Goal: Task Accomplishment & Management: Use online tool/utility

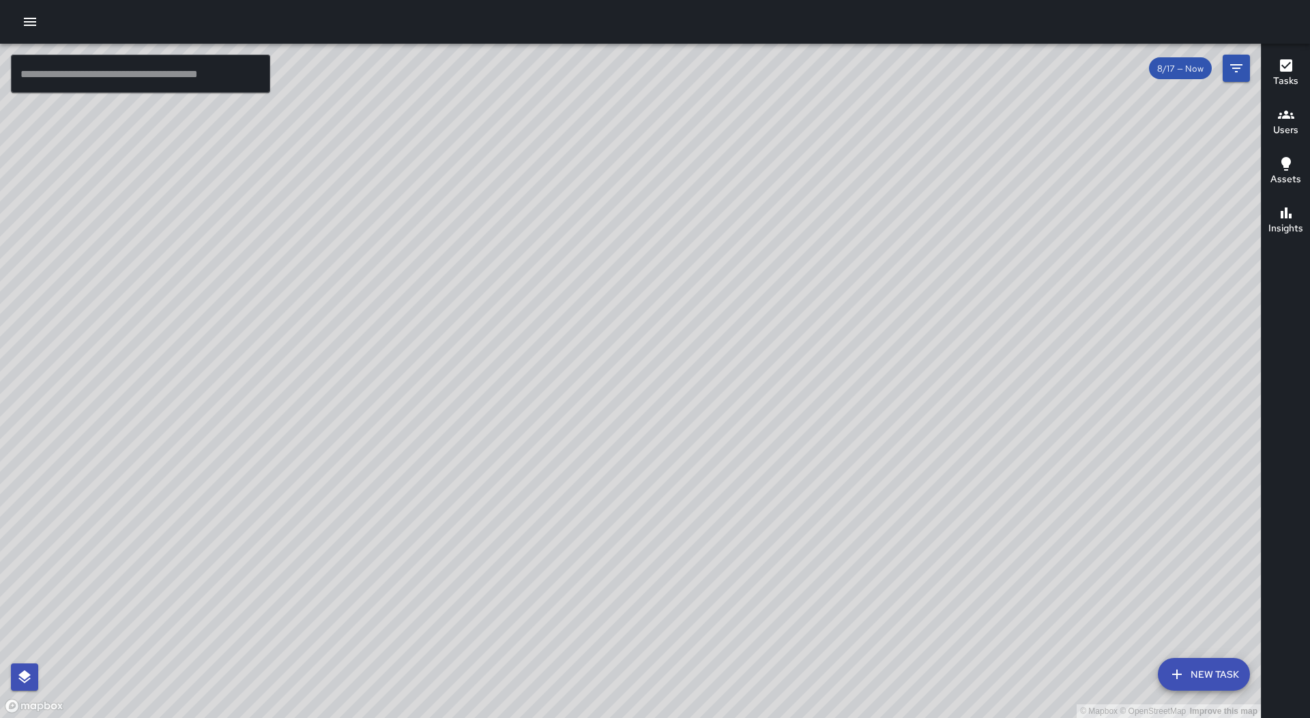
drag, startPoint x: 371, startPoint y: 156, endPoint x: 534, endPoint y: 287, distance: 209.2
click at [559, 309] on div "© Mapbox © OpenStreetMap Improve this map" at bounding box center [630, 381] width 1261 height 674
click at [40, 14] on button "button" at bounding box center [29, 21] width 27 height 27
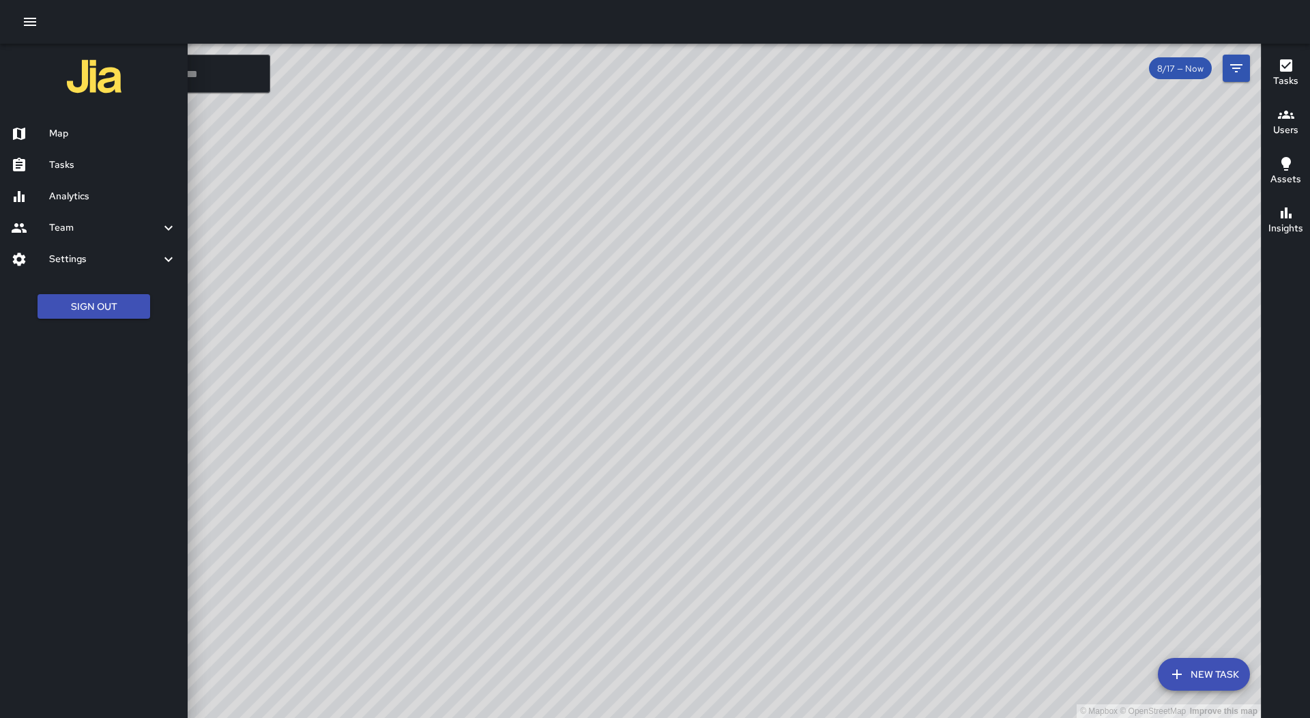
click at [113, 148] on link "Map" at bounding box center [94, 133] width 188 height 31
click at [113, 155] on link "Tasks" at bounding box center [94, 164] width 188 height 31
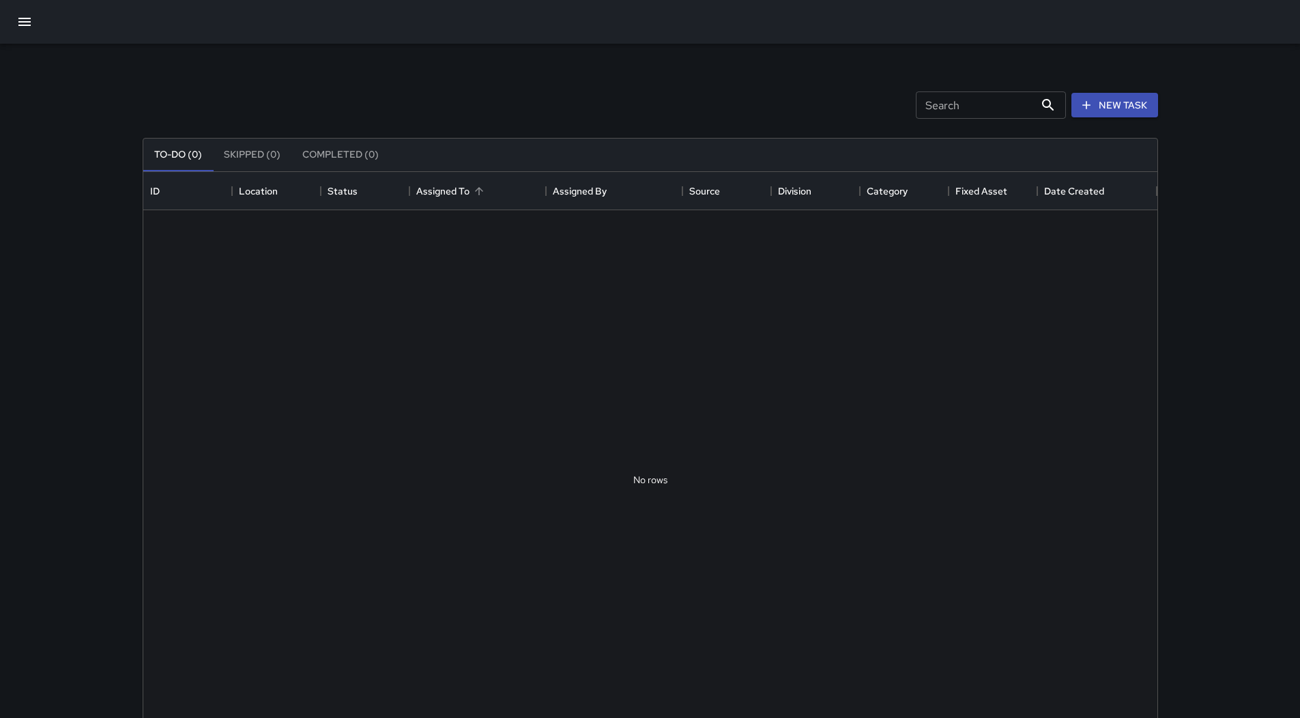
scroll to position [568, 1004]
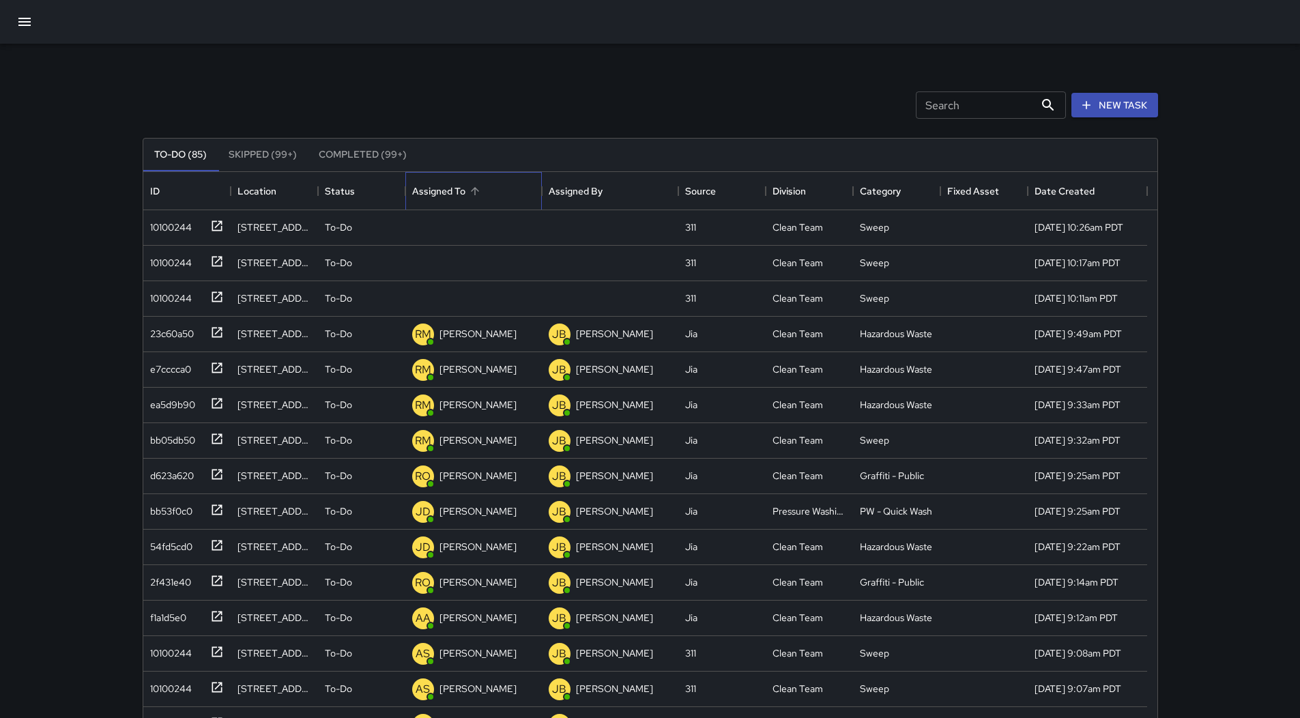
click at [520, 181] on div "Assigned To" at bounding box center [473, 191] width 123 height 38
click at [172, 222] on div "10100244" at bounding box center [168, 224] width 47 height 19
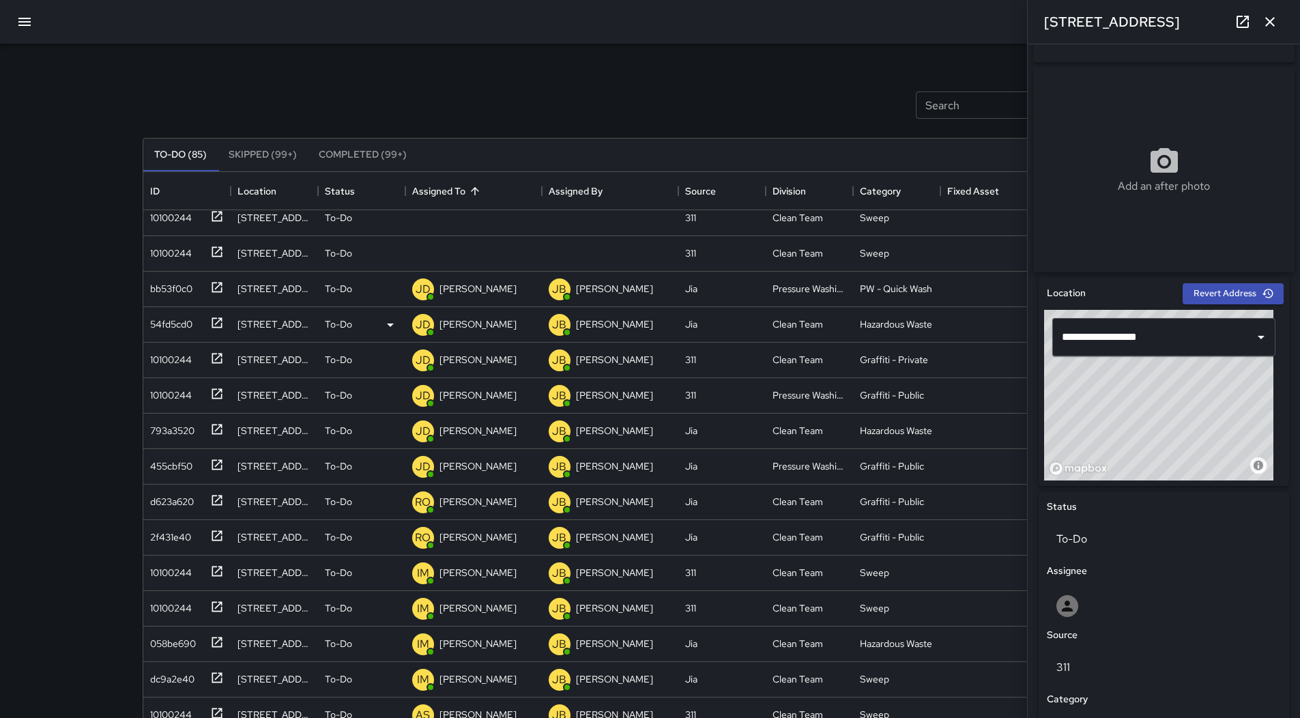
scroll to position [0, 0]
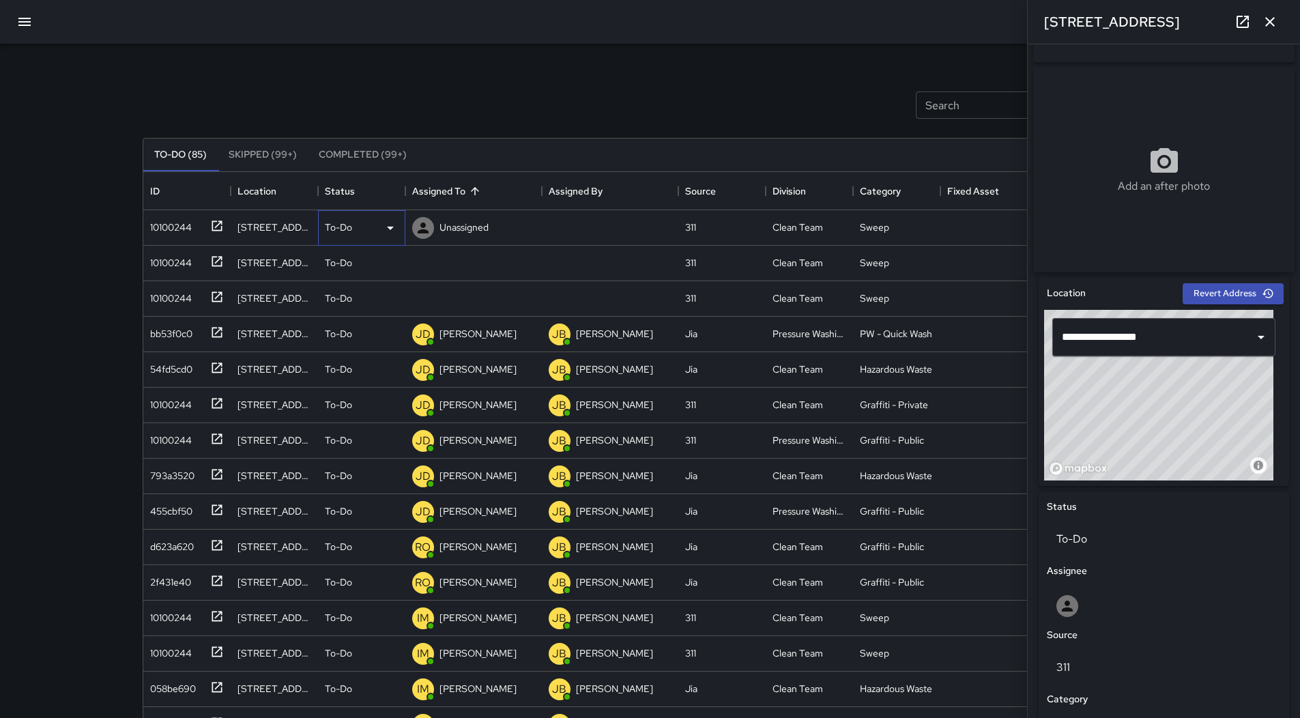
click at [374, 238] on div "To-Do" at bounding box center [361, 227] width 87 height 35
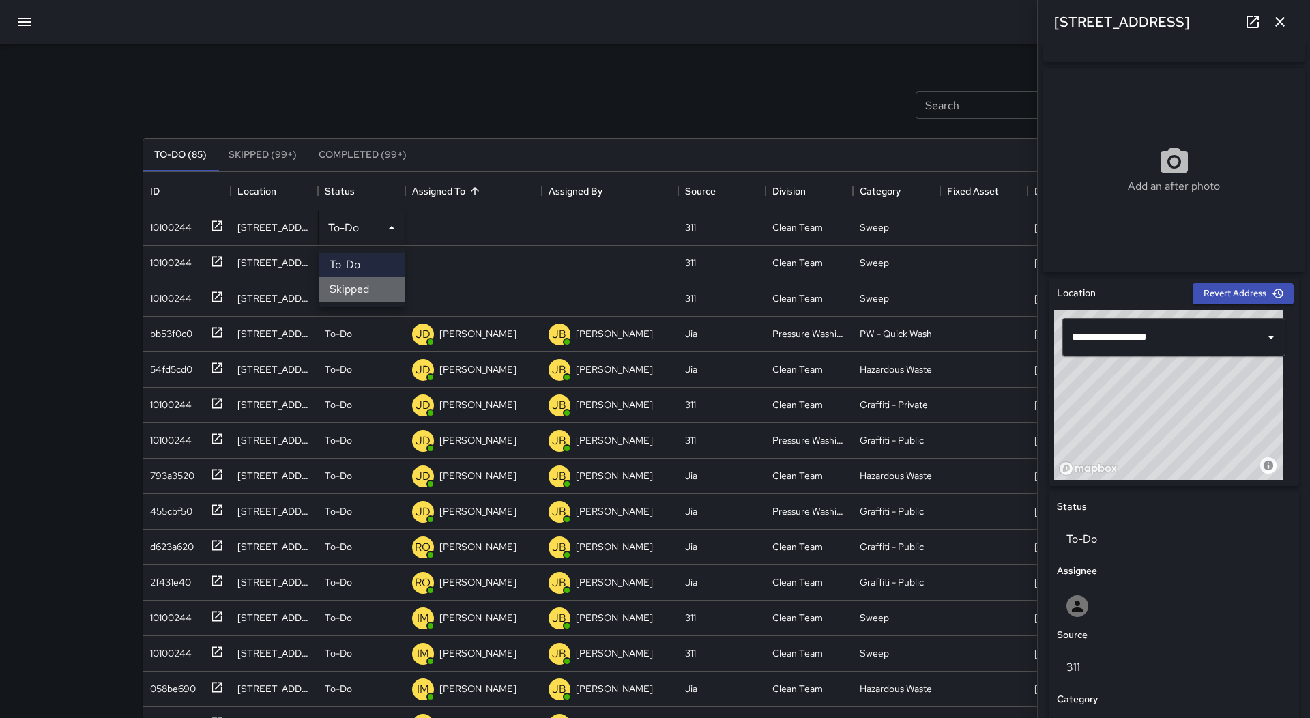
click at [368, 281] on li "Skipped" at bounding box center [362, 289] width 86 height 25
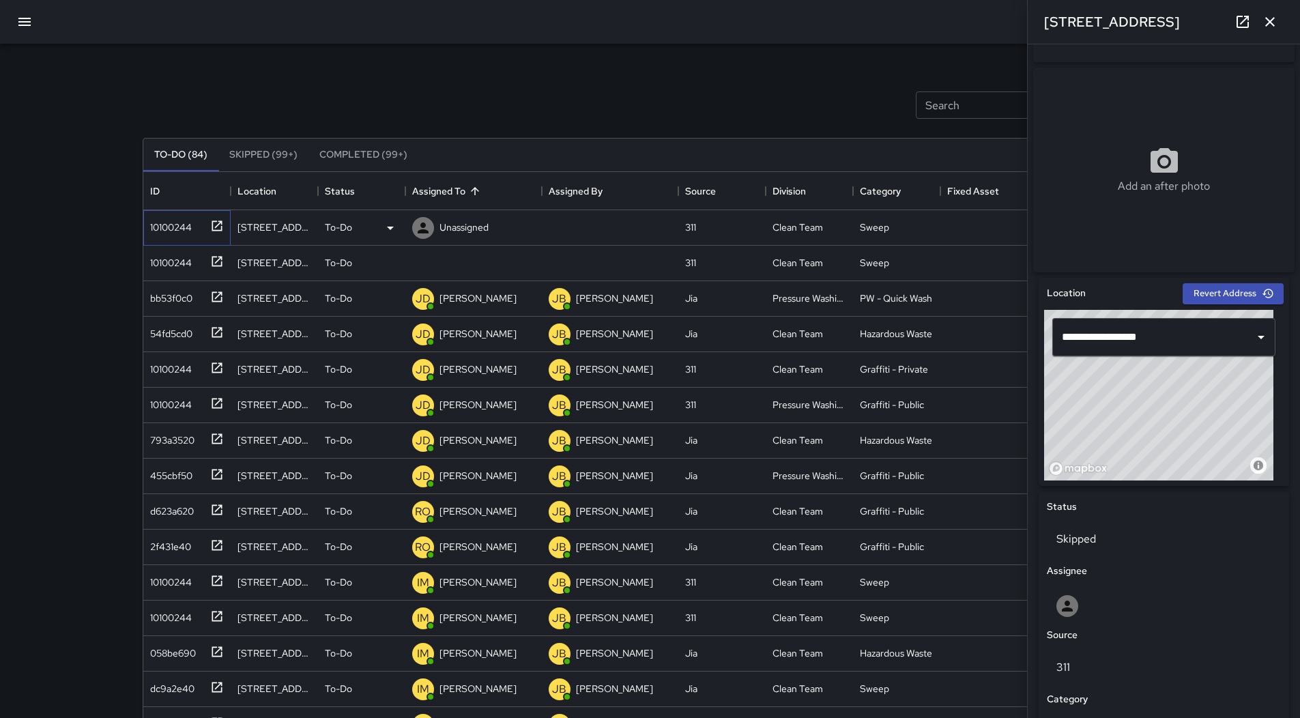
click at [189, 223] on div "10100244" at bounding box center [168, 224] width 47 height 19
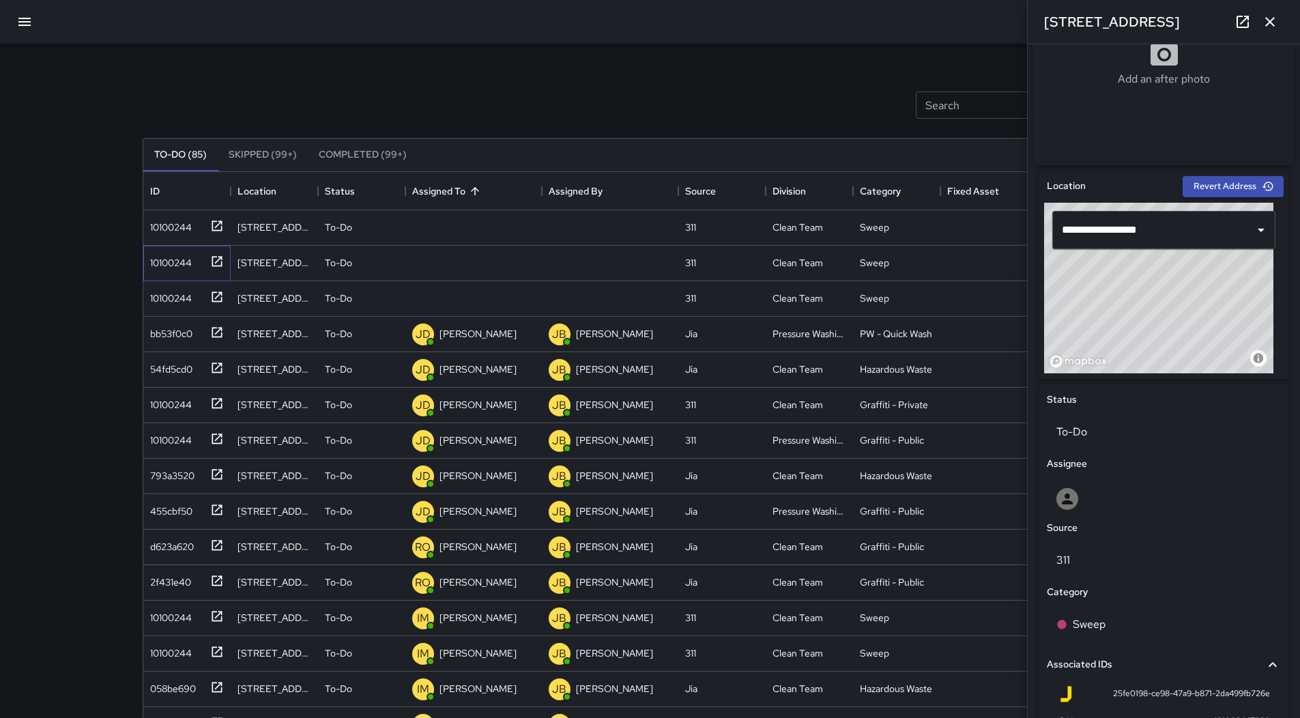
scroll to position [465, 0]
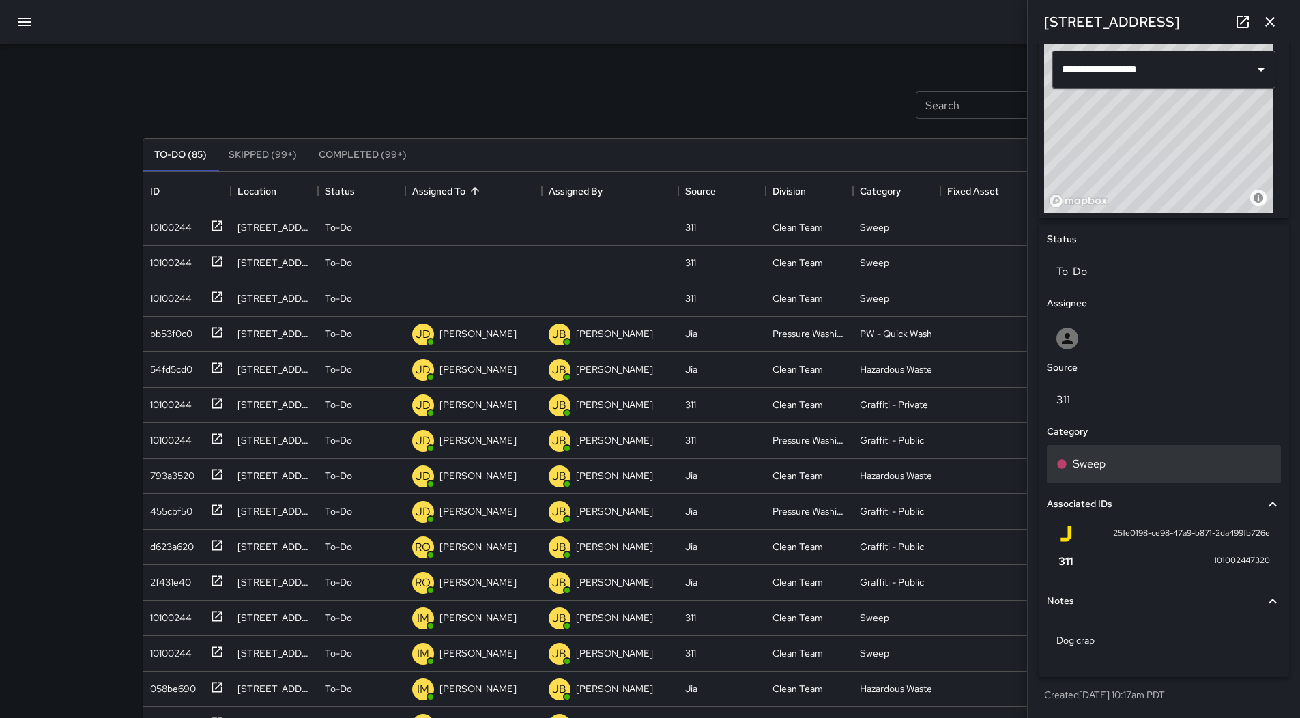
click at [1148, 463] on div "Sweep" at bounding box center [1164, 464] width 215 height 16
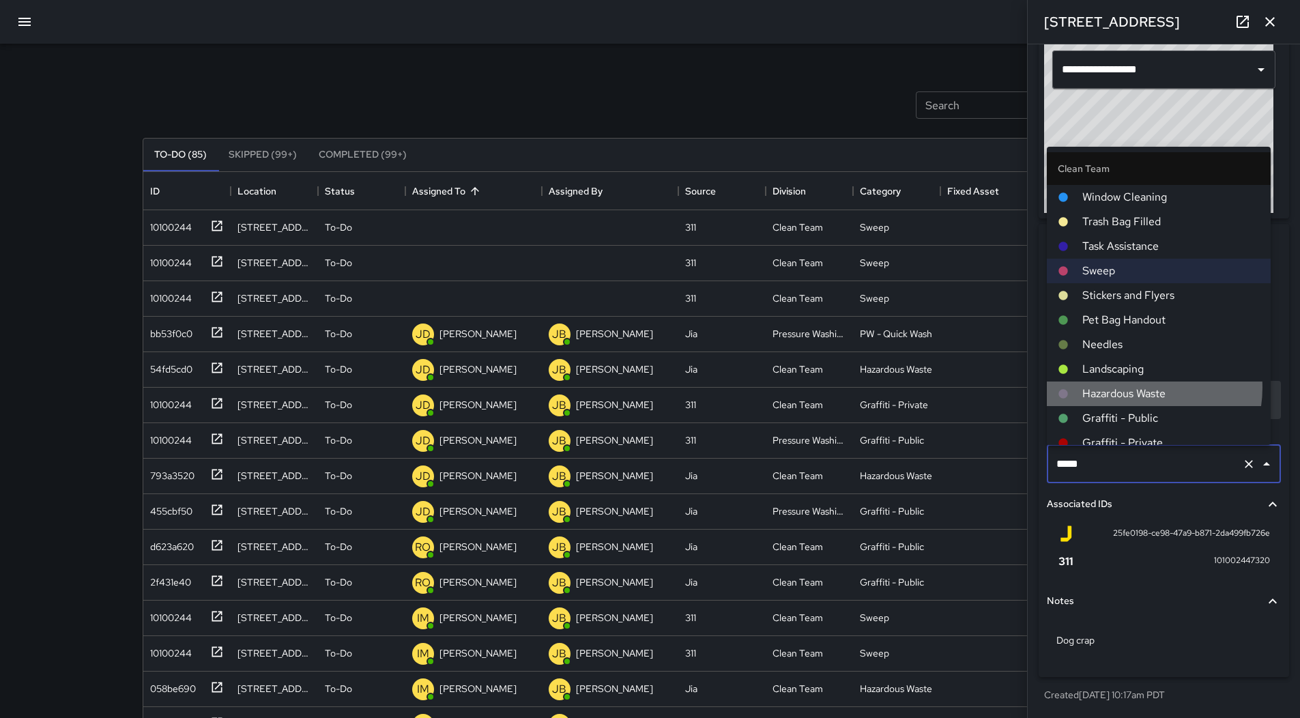
click at [1136, 388] on span "Hazardous Waste" at bounding box center [1171, 394] width 177 height 16
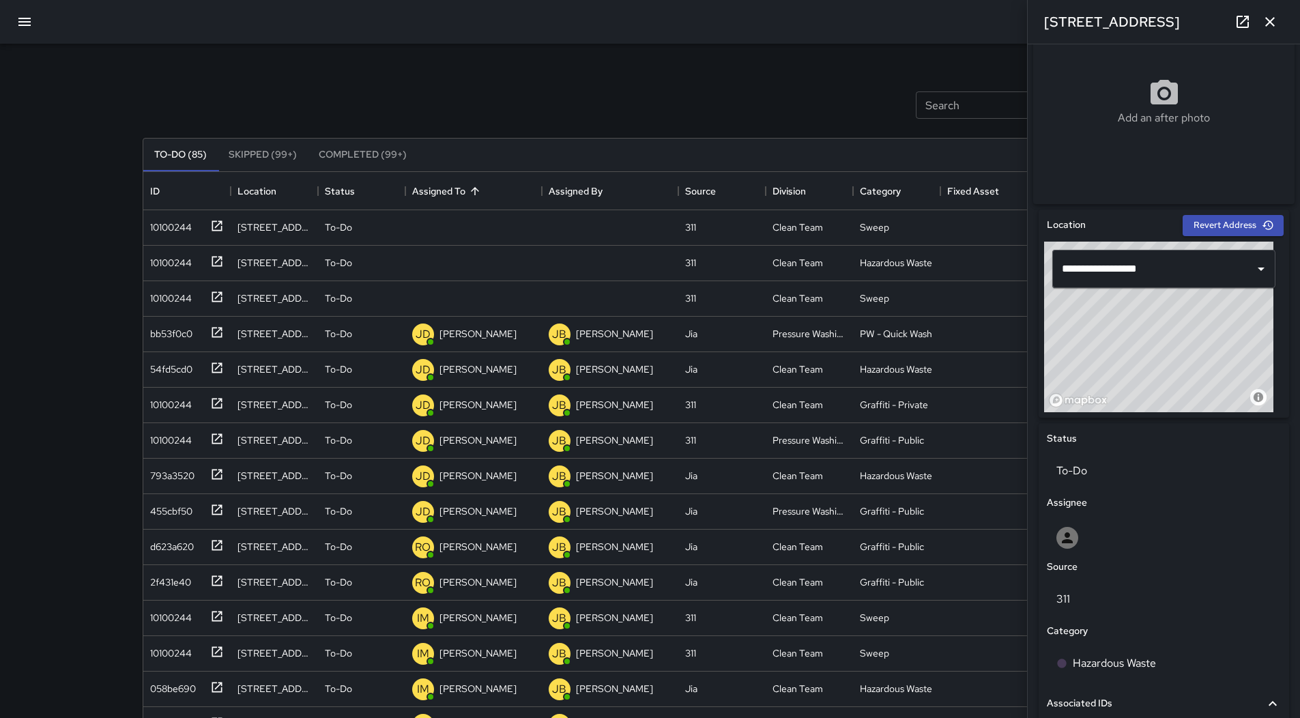
scroll to position [0, 0]
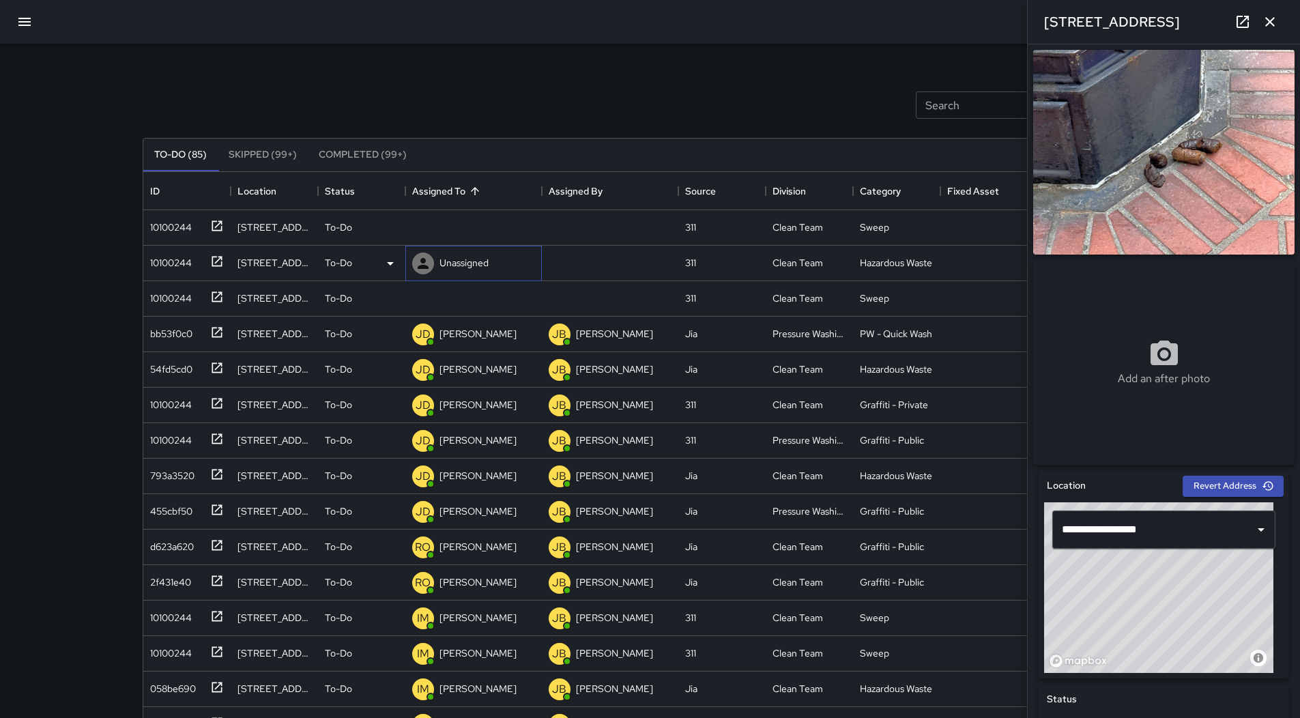
click at [470, 257] on p "Unassigned" at bounding box center [464, 263] width 49 height 14
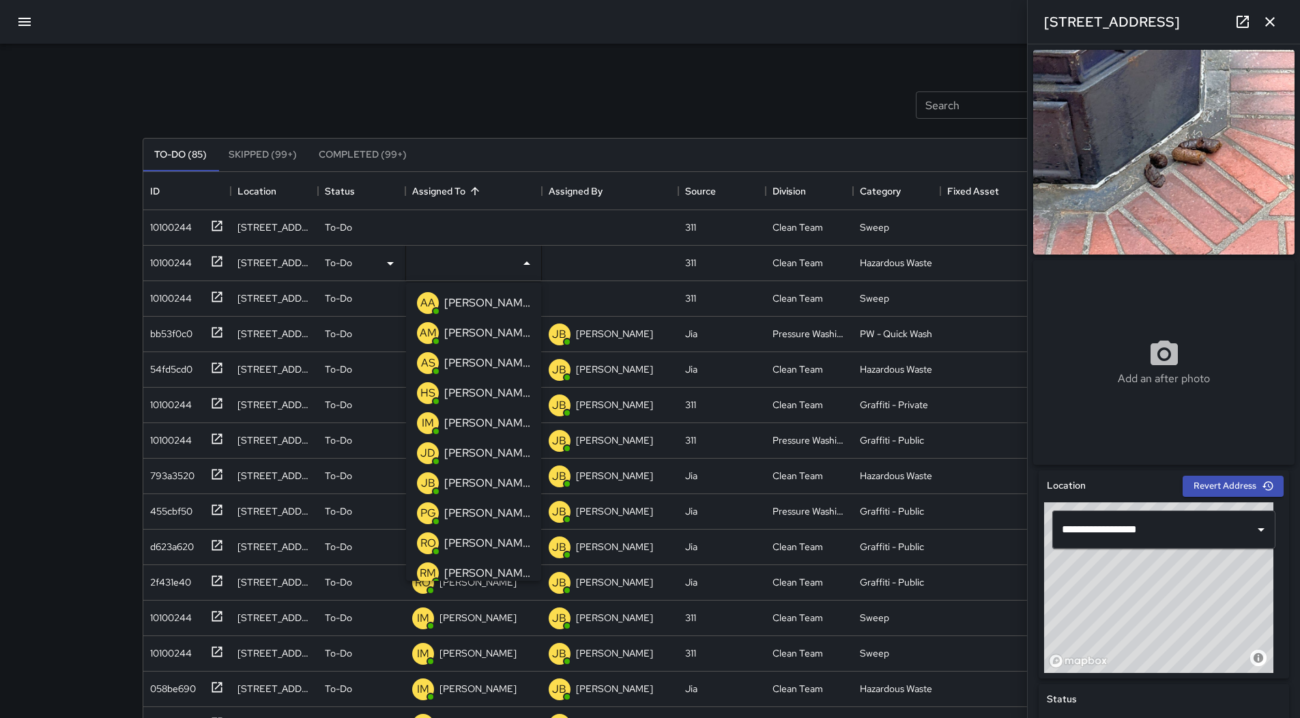
click at [484, 567] on p "[PERSON_NAME]" at bounding box center [487, 573] width 86 height 16
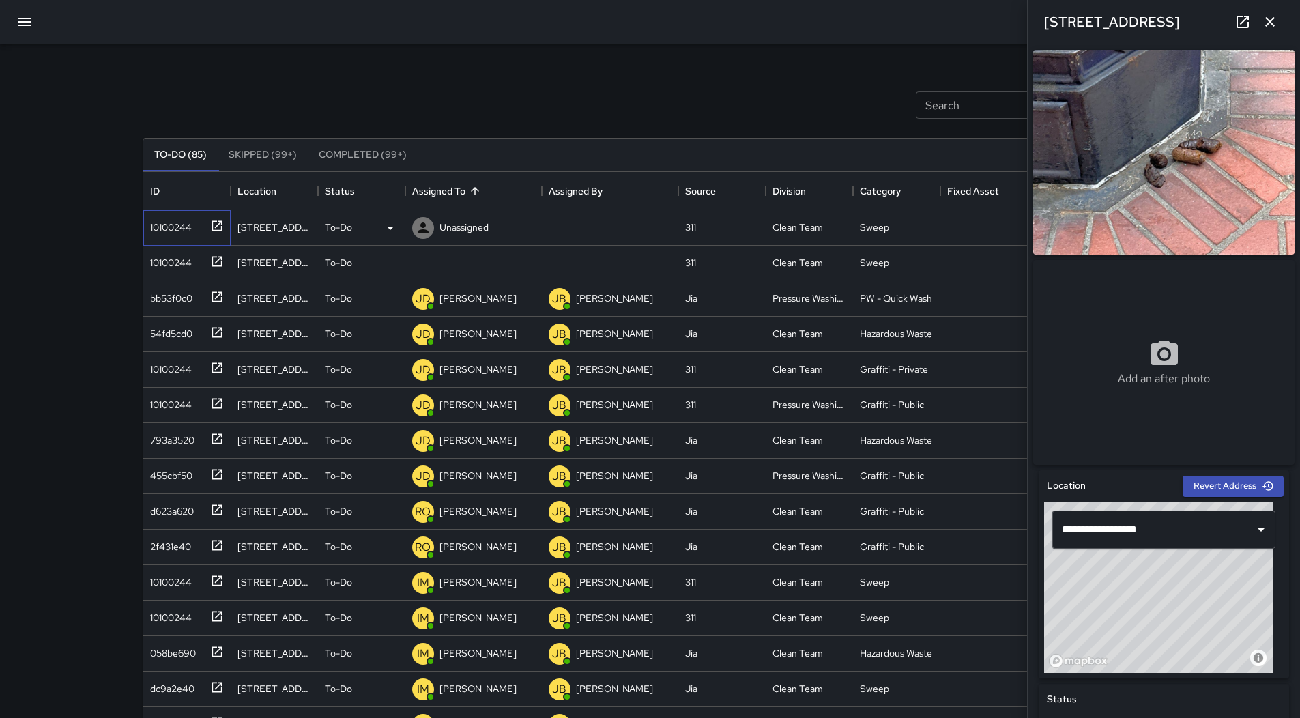
click at [184, 227] on div "10100244" at bounding box center [168, 224] width 47 height 19
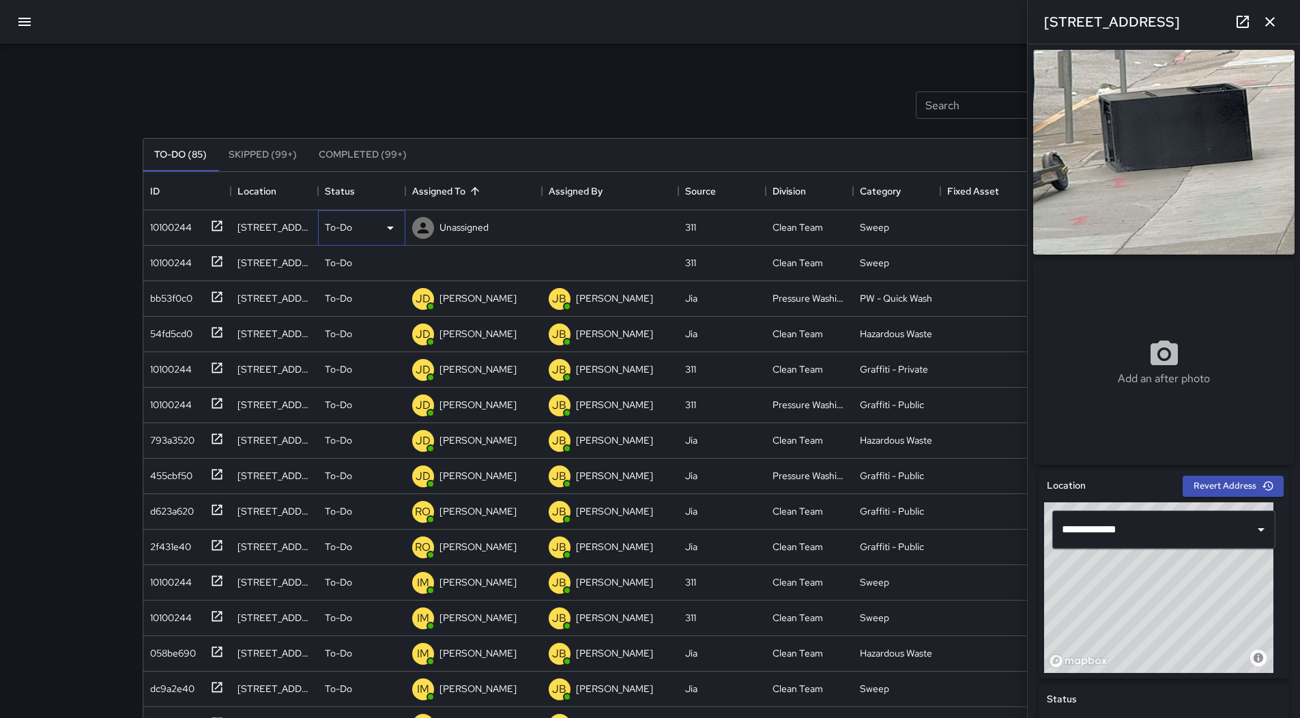
click at [382, 229] on icon at bounding box center [390, 228] width 16 height 16
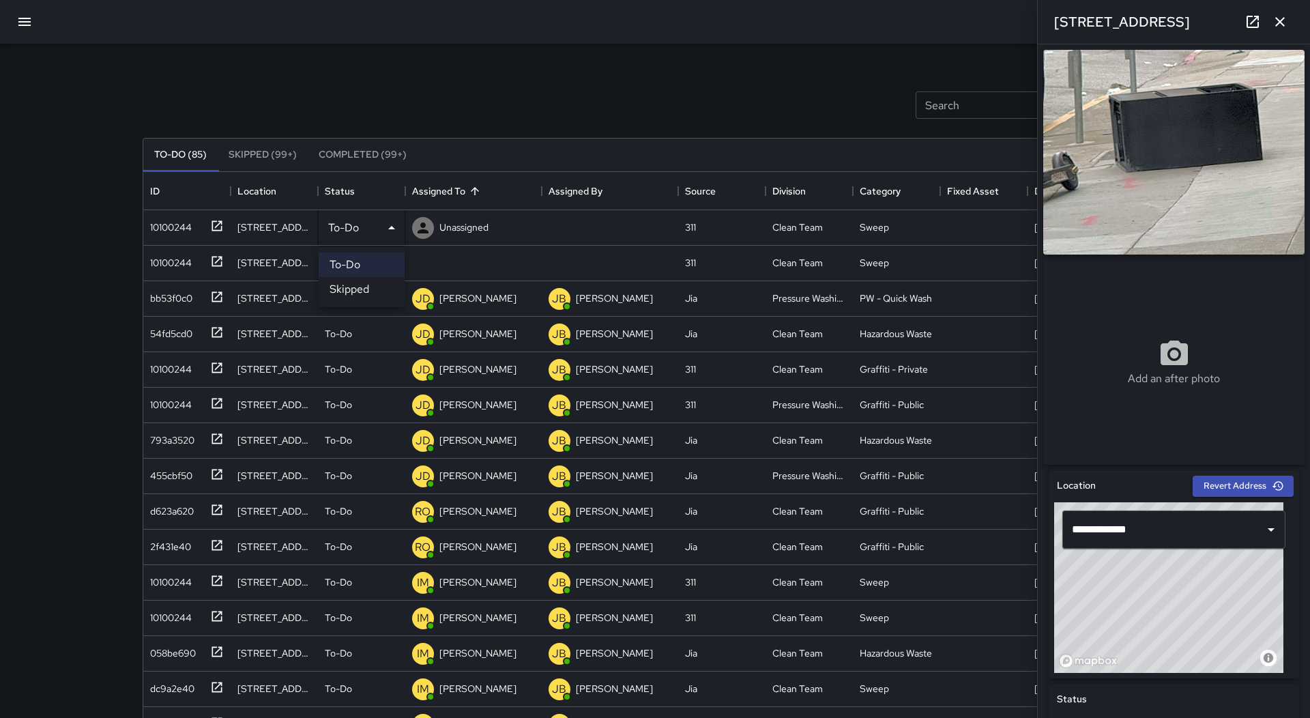
click at [357, 287] on li "Skipped" at bounding box center [362, 289] width 86 height 25
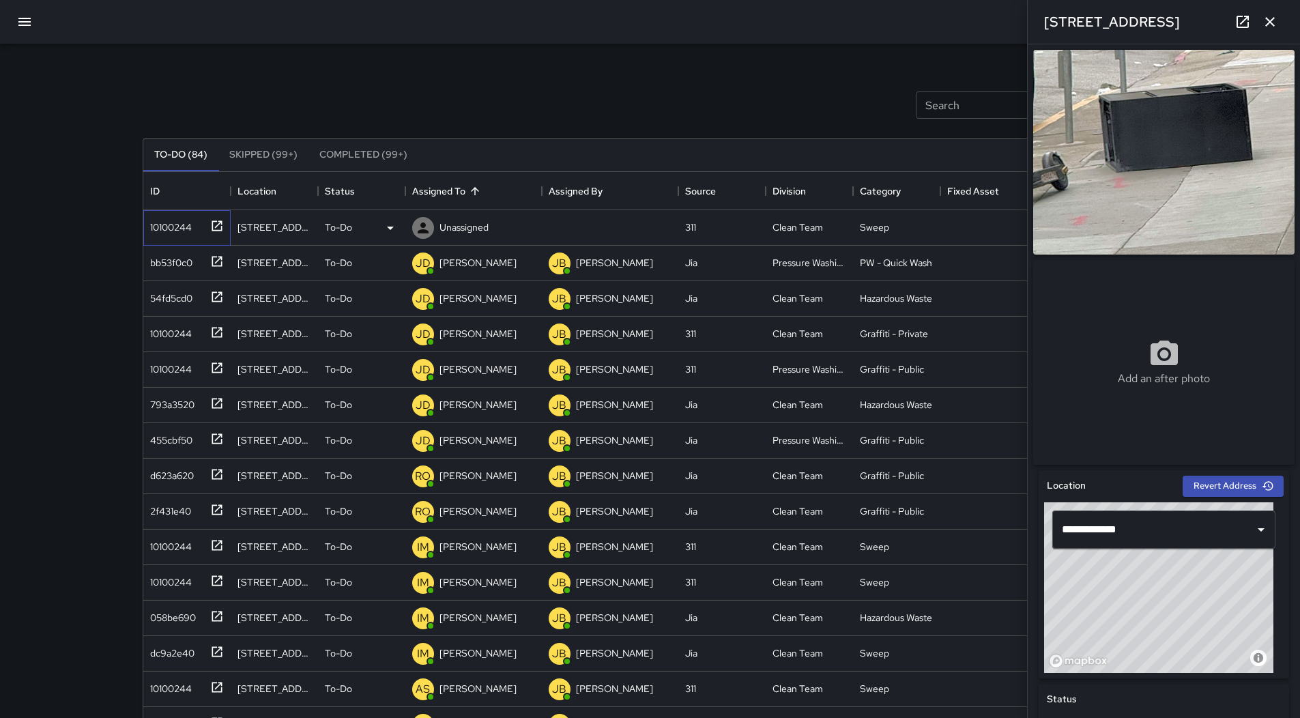
click at [186, 235] on div "10100244" at bounding box center [184, 225] width 79 height 23
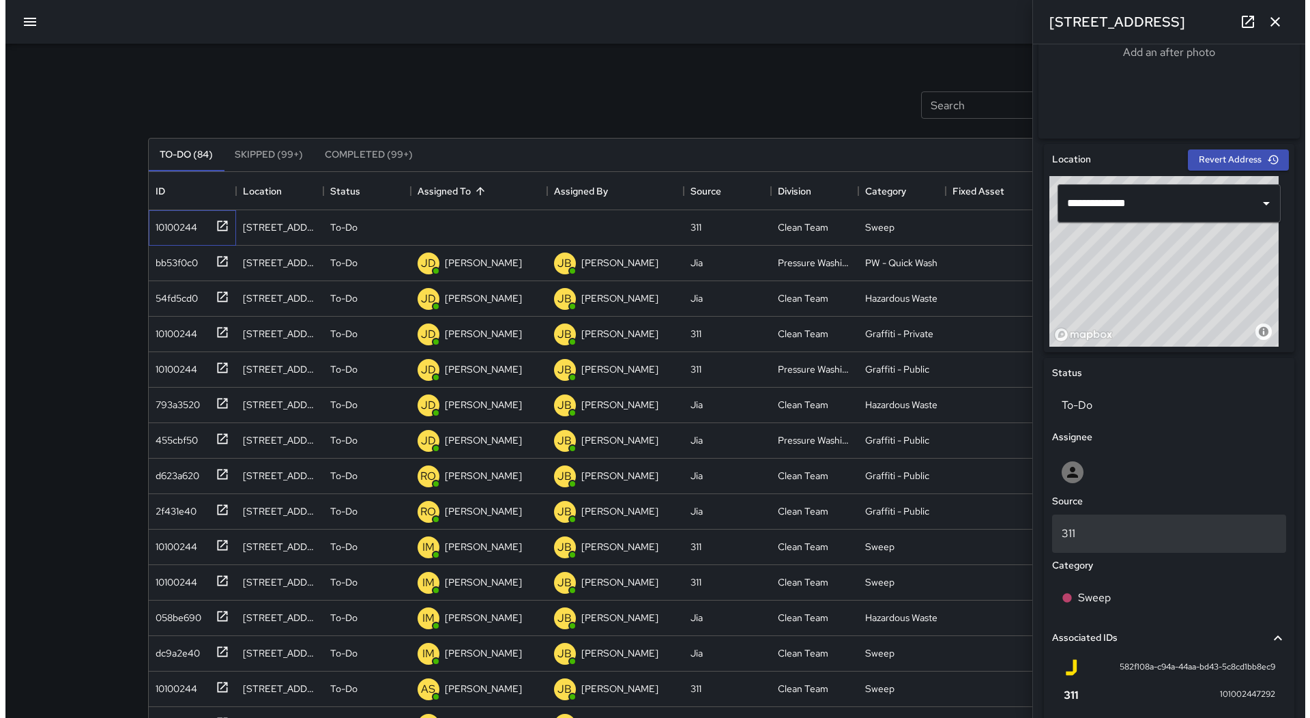
scroll to position [274, 0]
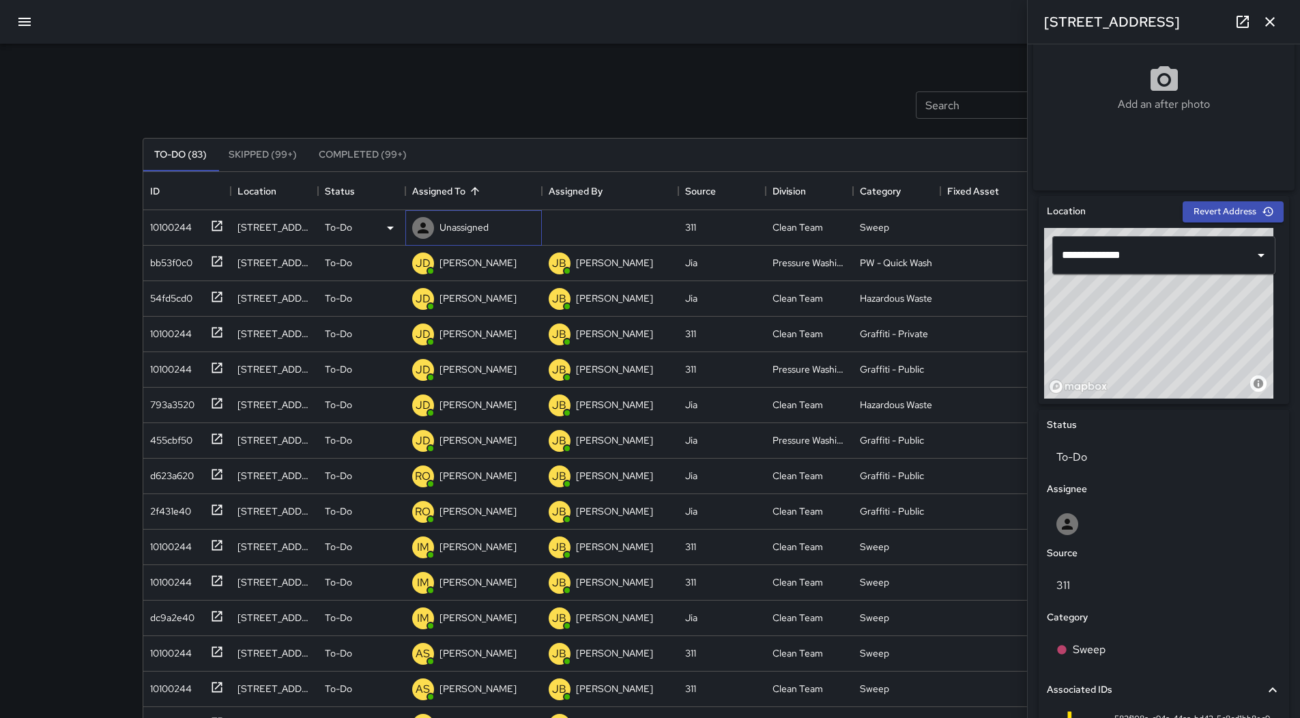
click at [485, 232] on p "Unassigned" at bounding box center [464, 227] width 49 height 14
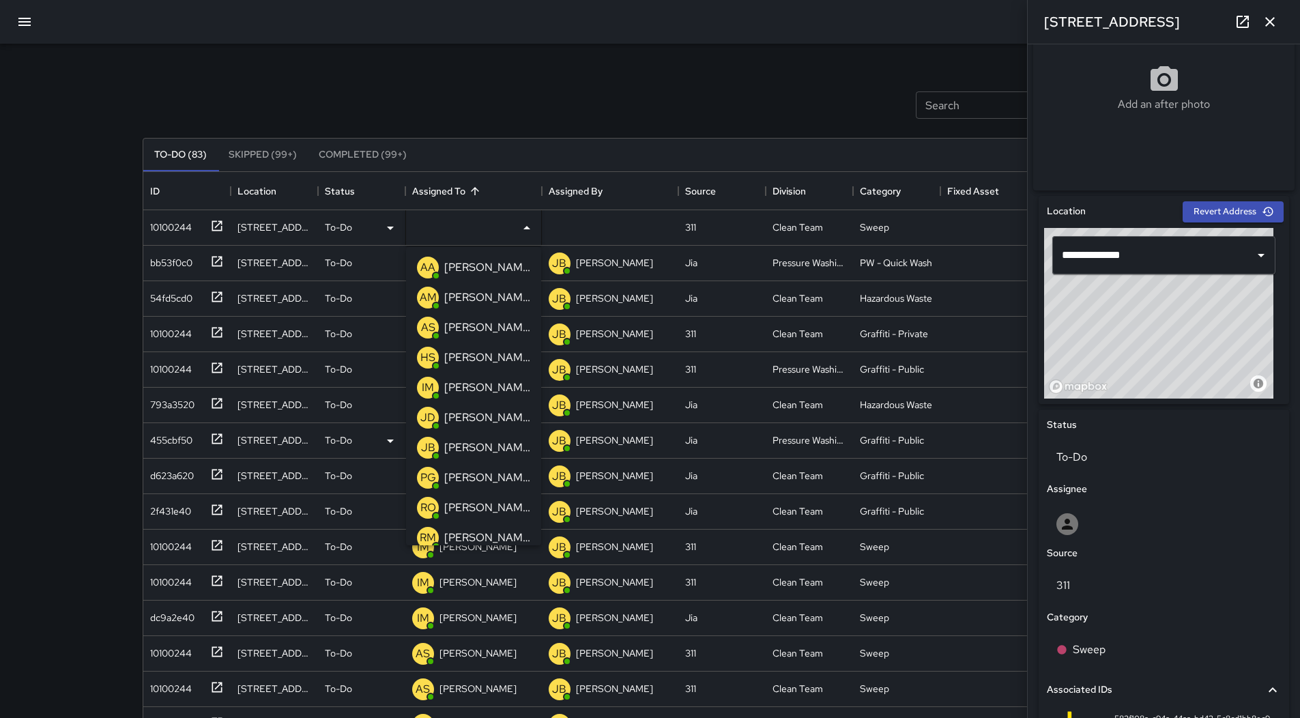
click at [468, 388] on p "[PERSON_NAME]" at bounding box center [487, 387] width 86 height 16
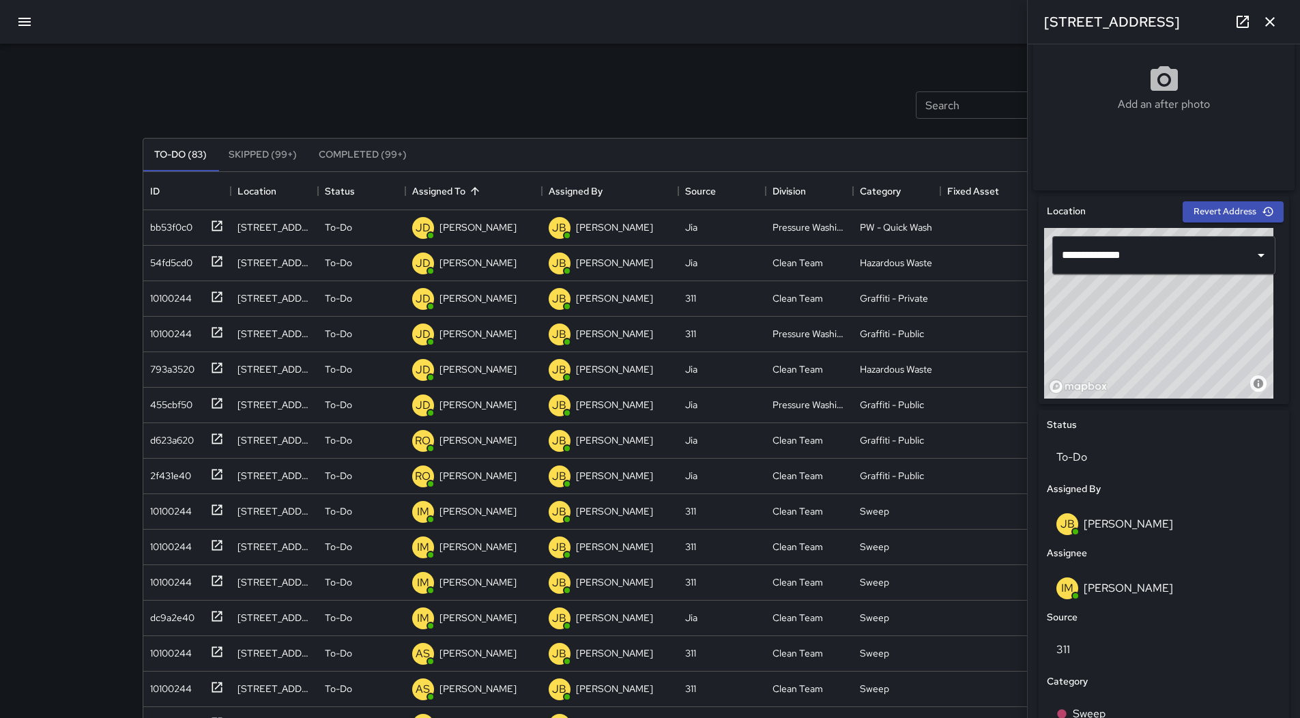
click at [26, 16] on icon "button" at bounding box center [24, 22] width 16 height 16
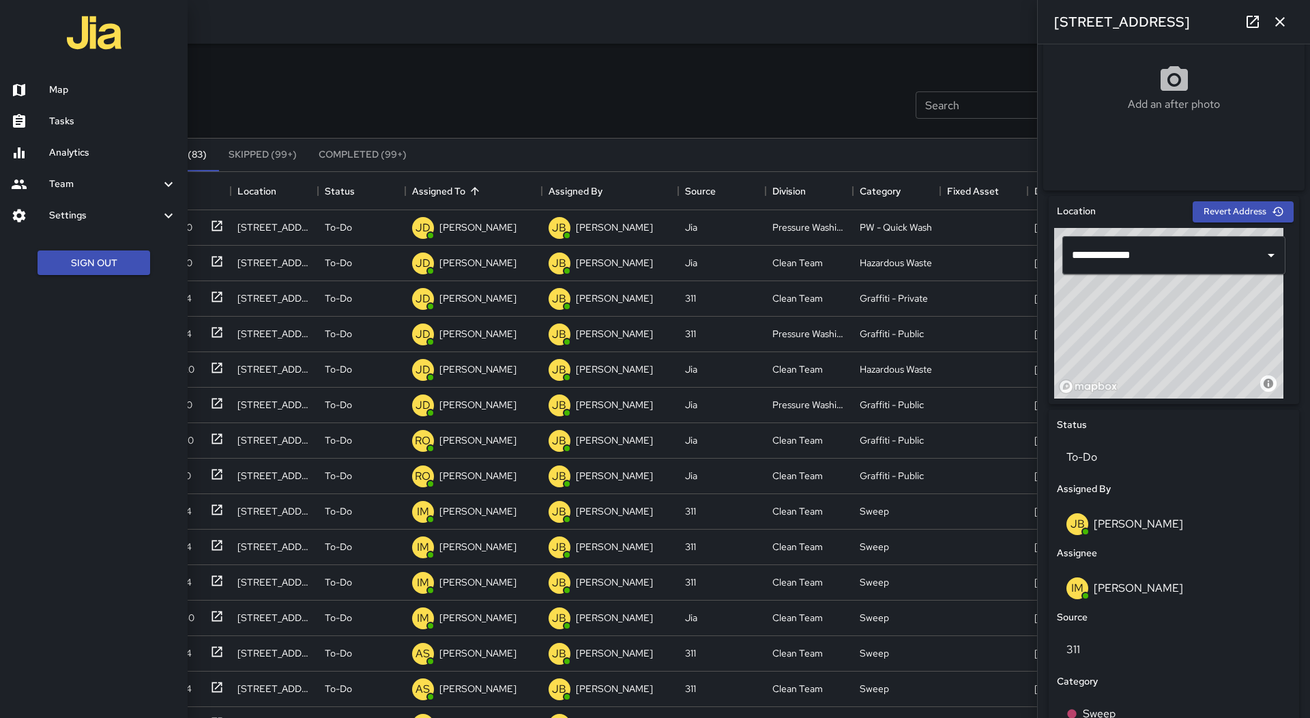
click at [70, 94] on h6 "Map" at bounding box center [113, 90] width 128 height 15
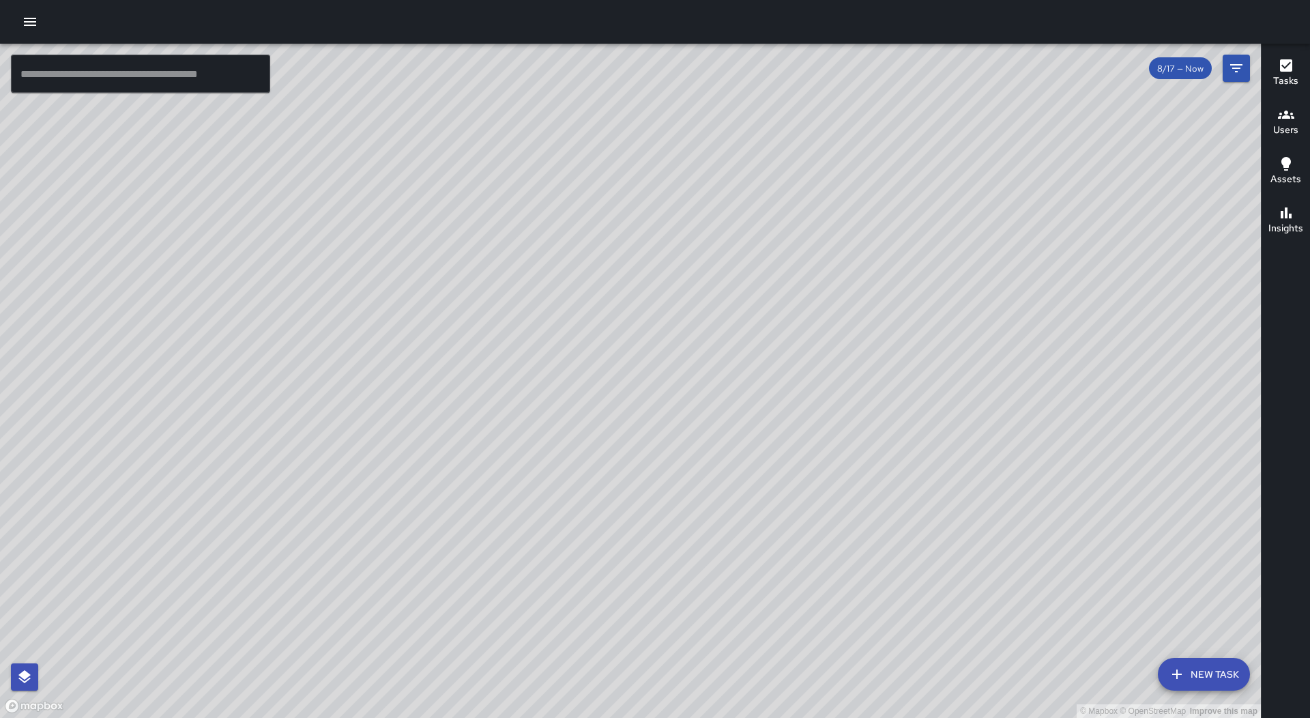
click at [1215, 666] on button "New Task" at bounding box center [1204, 674] width 92 height 33
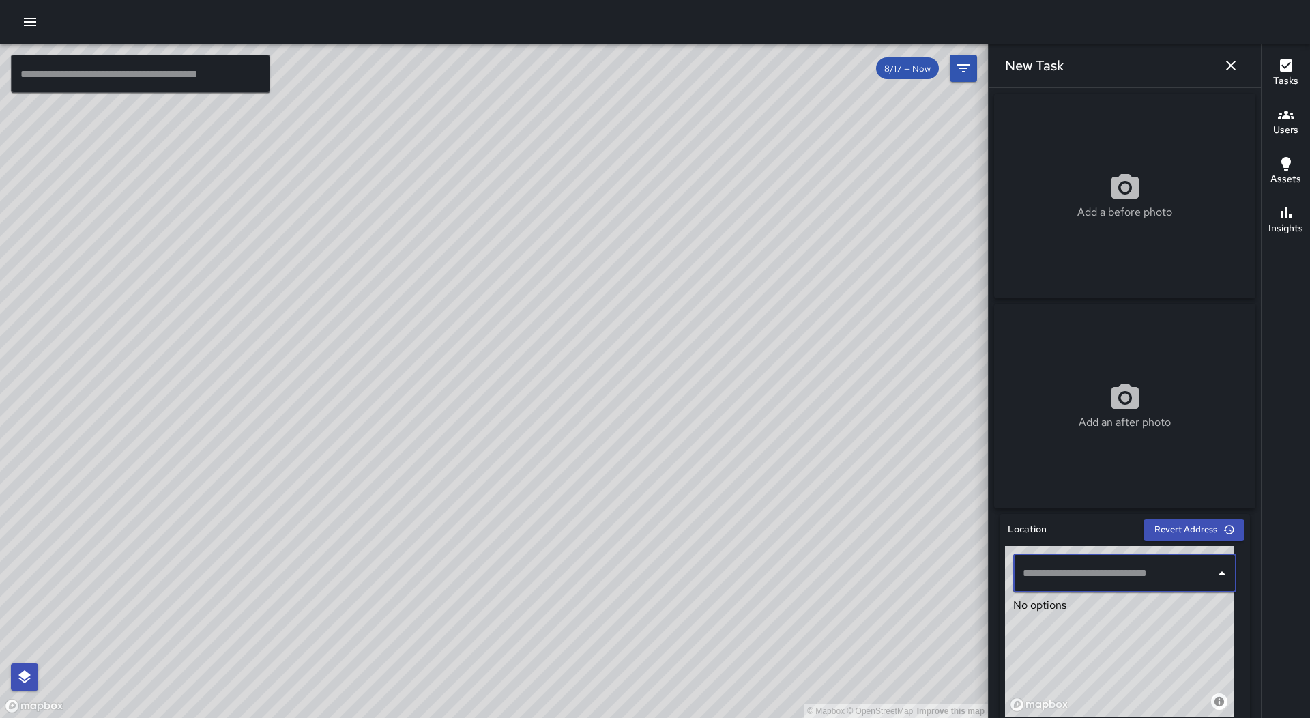
click at [1085, 578] on input "text" at bounding box center [1115, 573] width 190 height 26
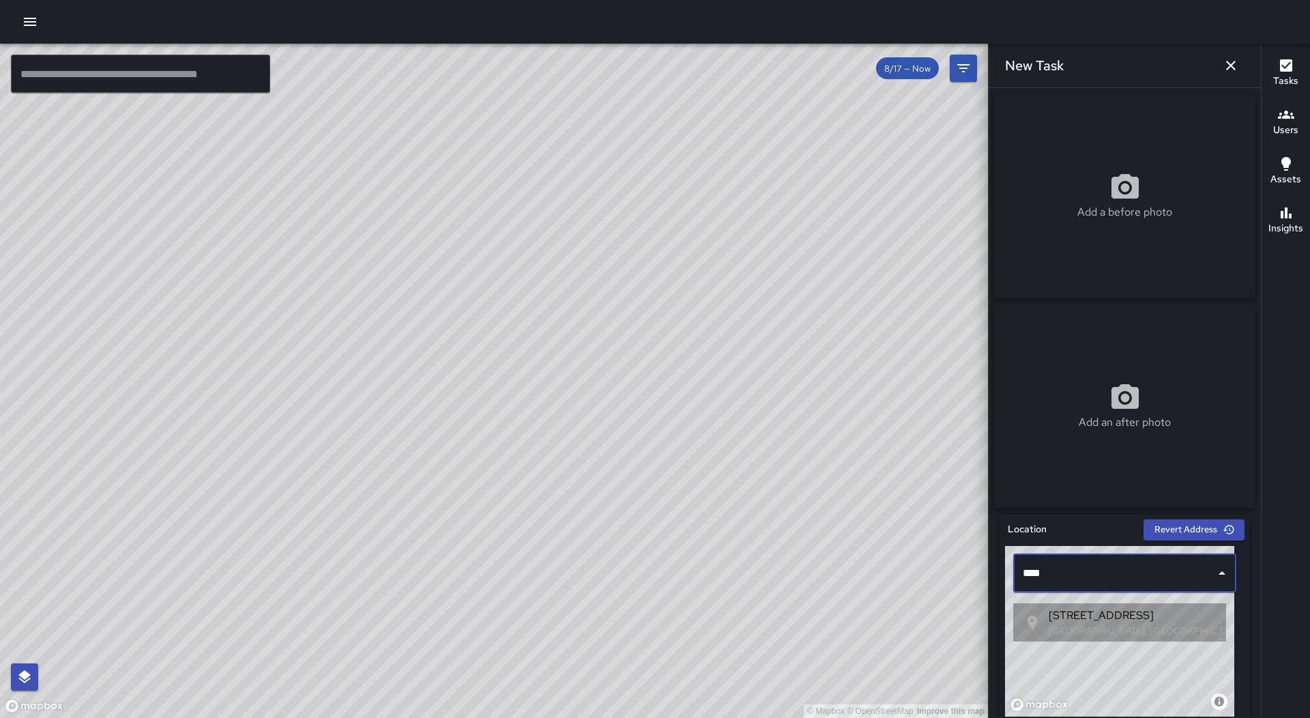
click at [1117, 612] on span "[STREET_ADDRESS]" at bounding box center [1198, 615] width 298 height 16
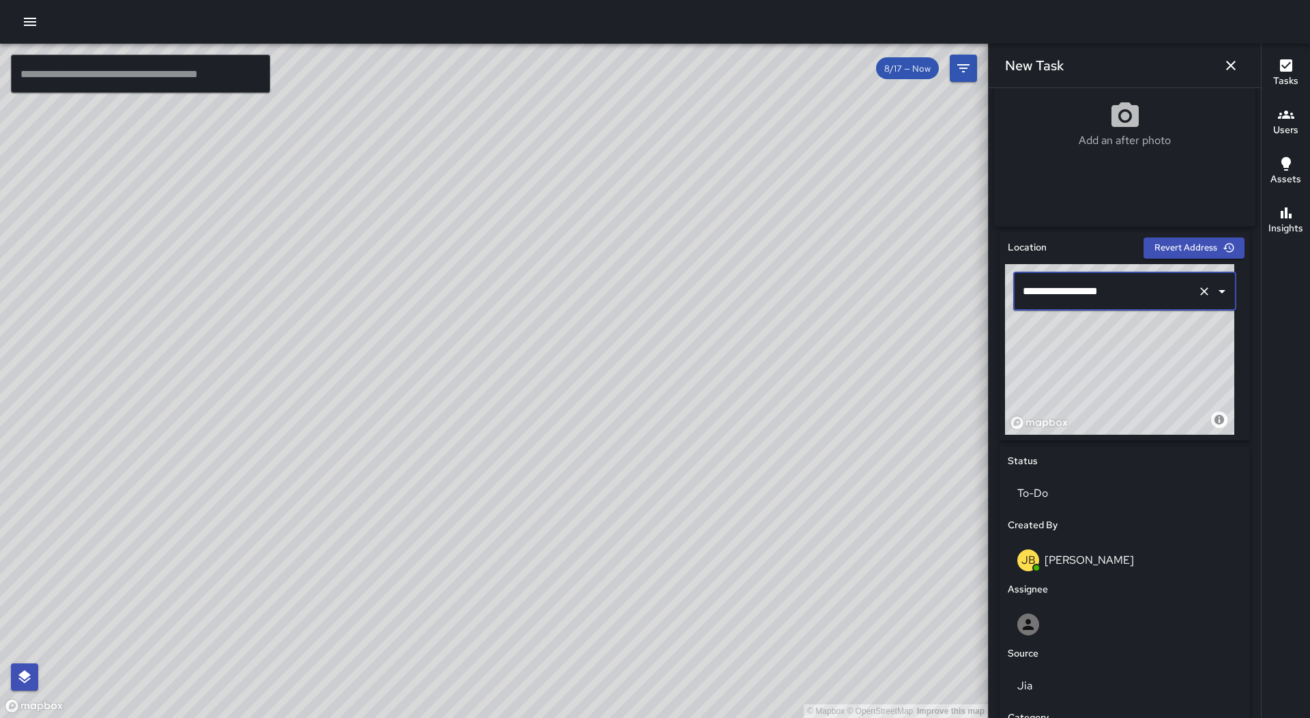
scroll to position [410, 0]
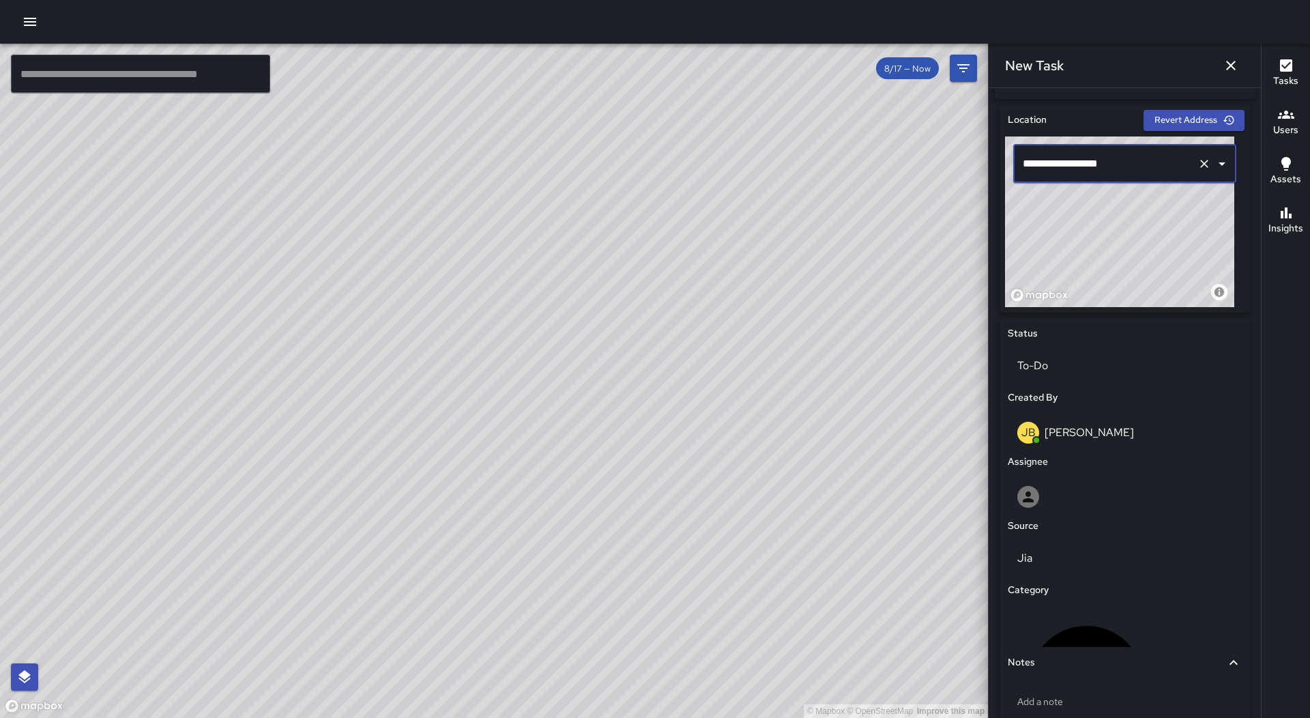
type input "**********"
click at [1230, 61] on icon "button" at bounding box center [1231, 65] width 16 height 16
